Goal: Transaction & Acquisition: Purchase product/service

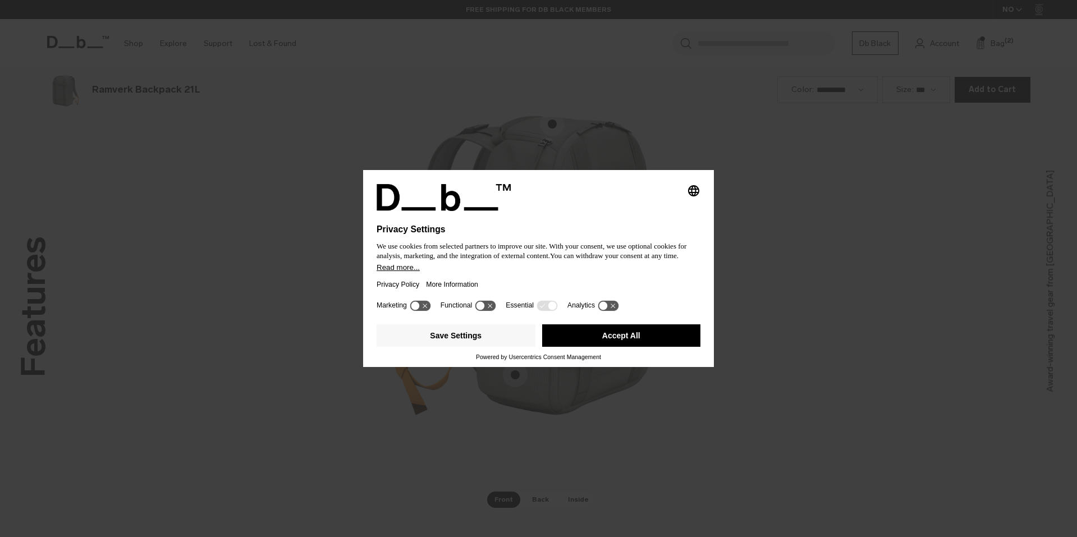
scroll to position [1611, 0]
